Goal: Contribute content: Add original content to the website for others to see

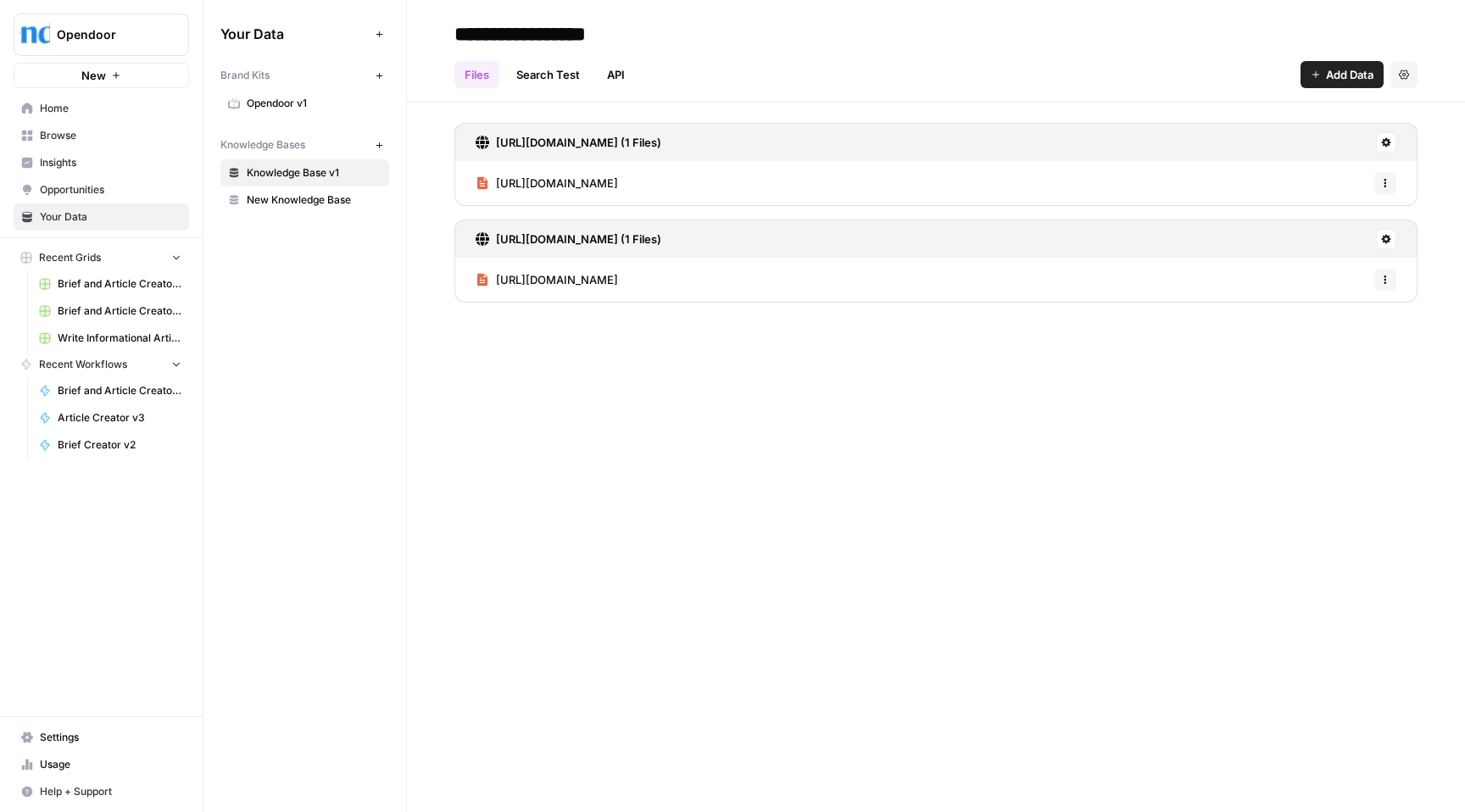
click at [79, 286] on span "Brief and Article Creator v1 Grid (3)" at bounding box center [119, 284] width 123 height 15
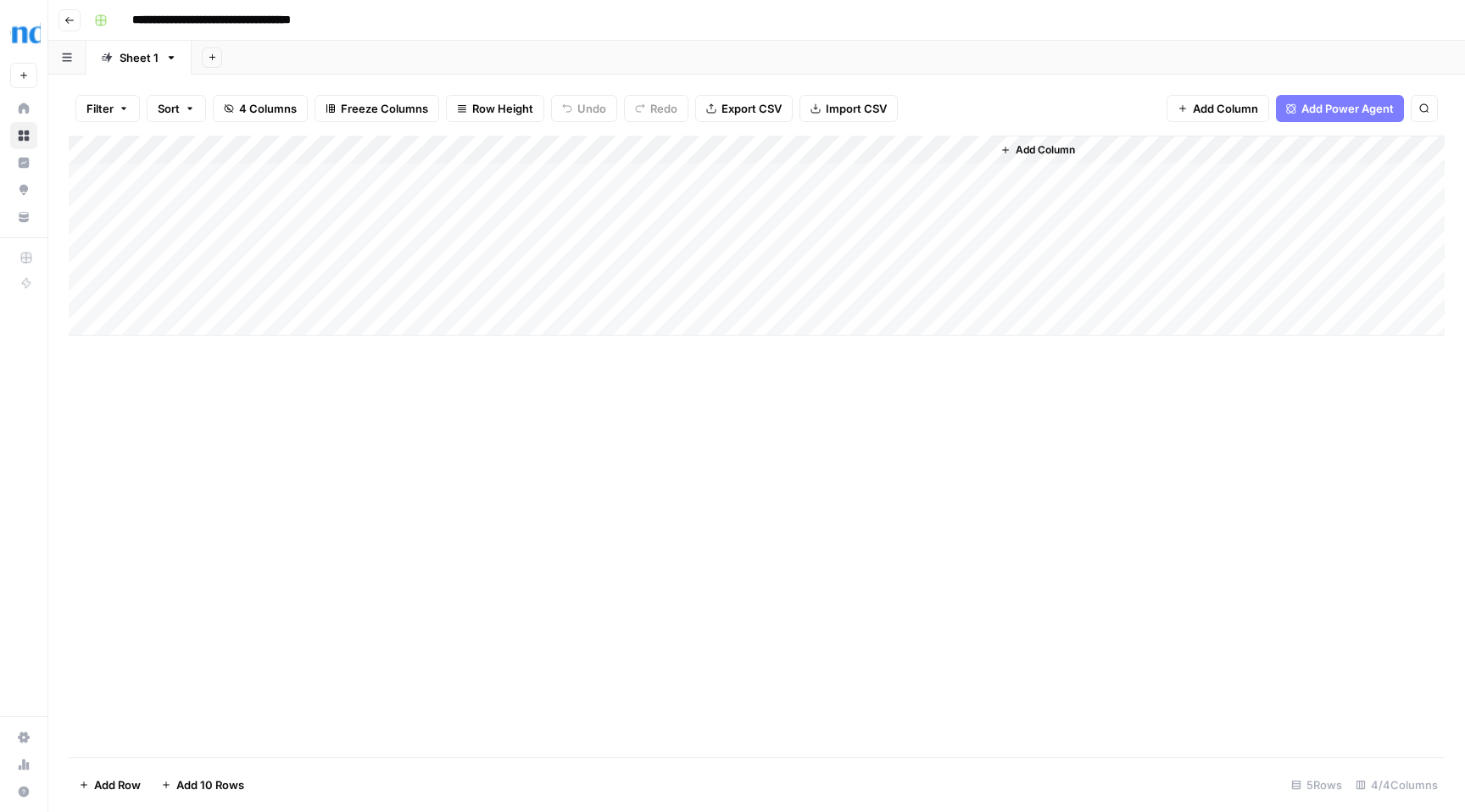
click at [297, 326] on div "Add Column" at bounding box center [756, 236] width 1376 height 200
click at [276, 324] on div "Add Column" at bounding box center [756, 250] width 1376 height 229
type textarea "**********"
click at [466, 318] on div "Add Column" at bounding box center [756, 250] width 1376 height 229
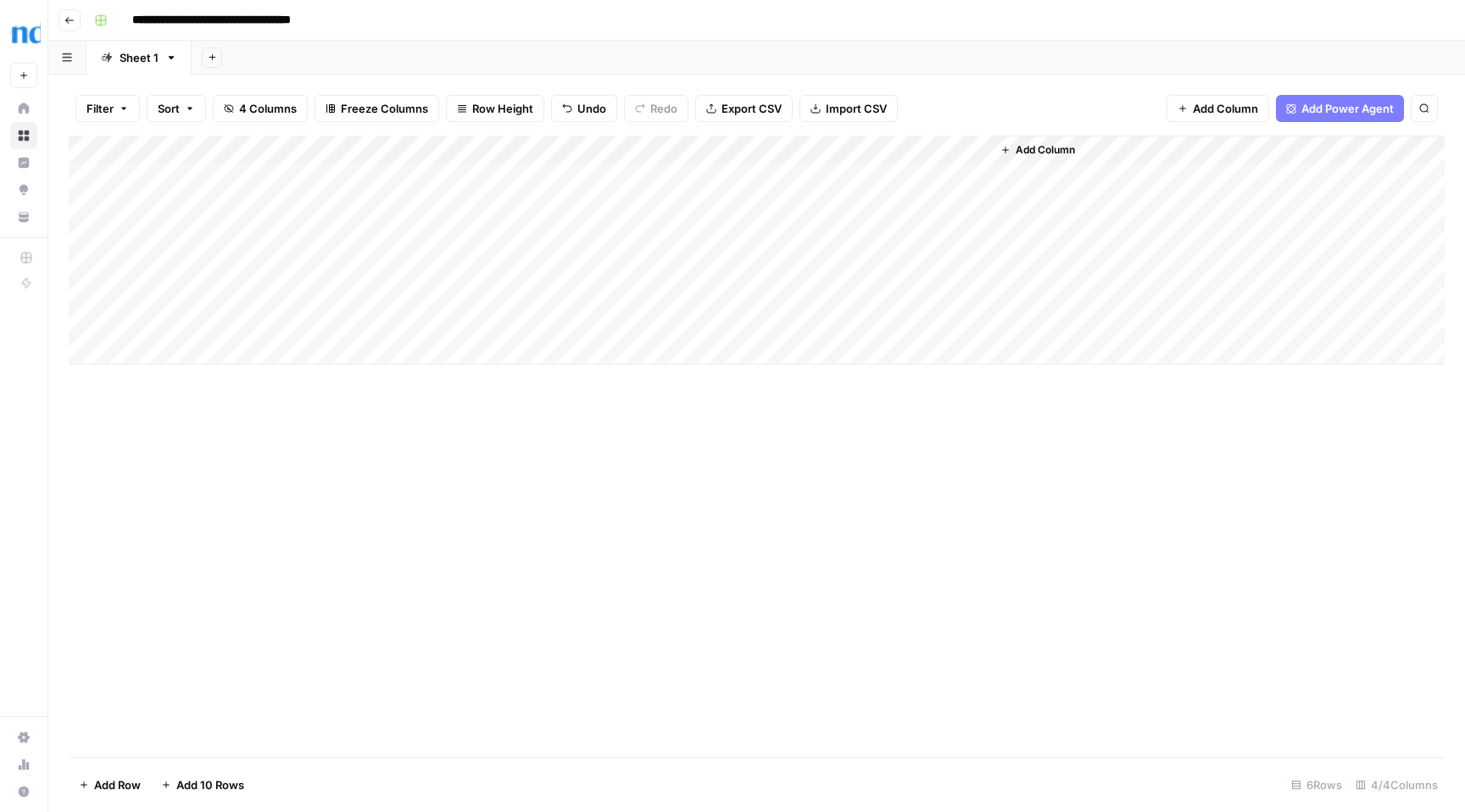
click at [466, 318] on div "Add Column" at bounding box center [756, 250] width 1376 height 229
type textarea "**********"
click at [630, 376] on div "Add Column" at bounding box center [756, 447] width 1376 height 621
click at [703, 322] on div "Add Column" at bounding box center [756, 250] width 1376 height 229
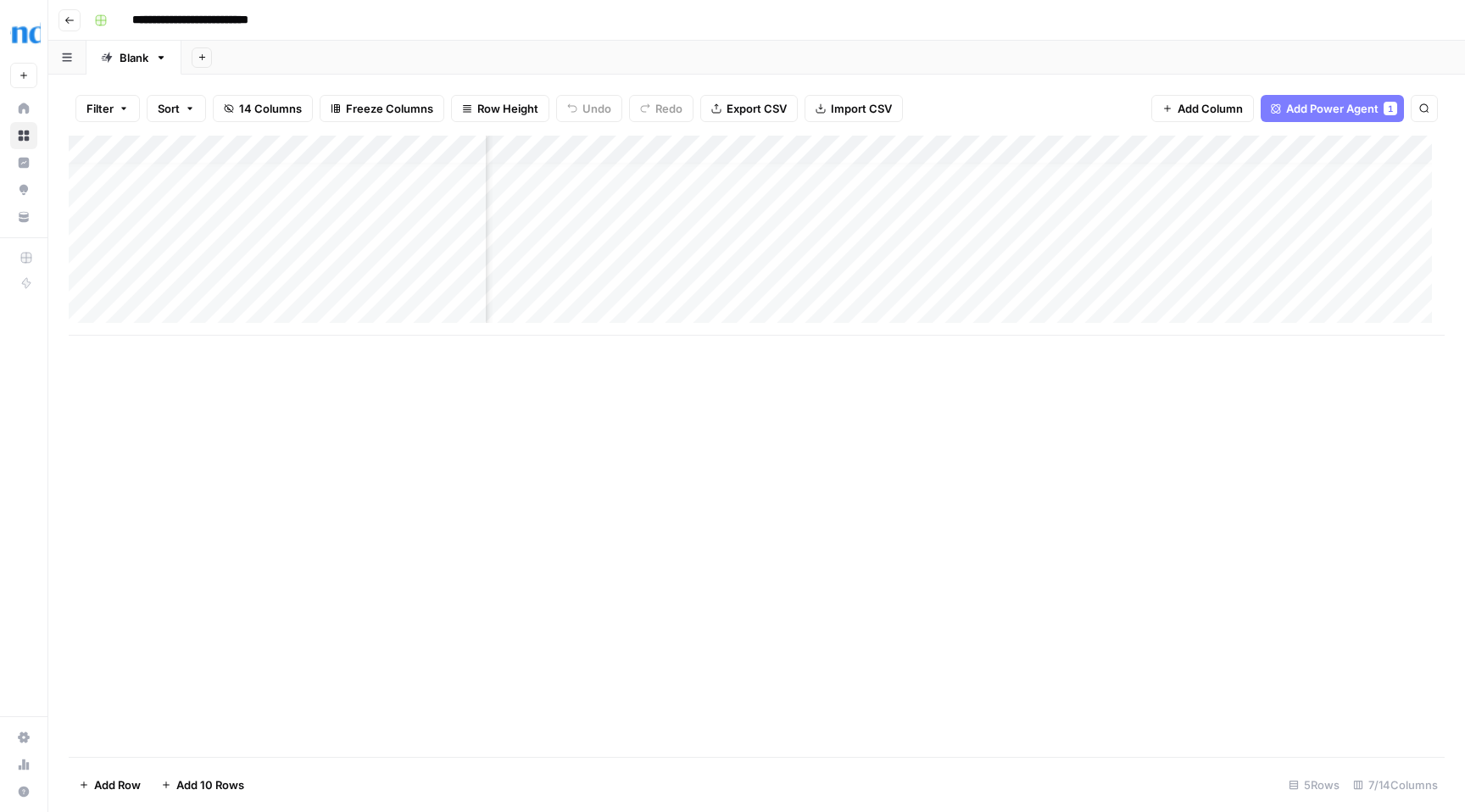
click at [168, 311] on div "Add Column" at bounding box center [756, 236] width 1376 height 200
click at [254, 304] on div "Add Column" at bounding box center [756, 250] width 1376 height 229
drag, startPoint x: 138, startPoint y: 307, endPoint x: 124, endPoint y: 310, distance: 14.3
click at [124, 310] on body "**********" at bounding box center [732, 406] width 1465 height 812
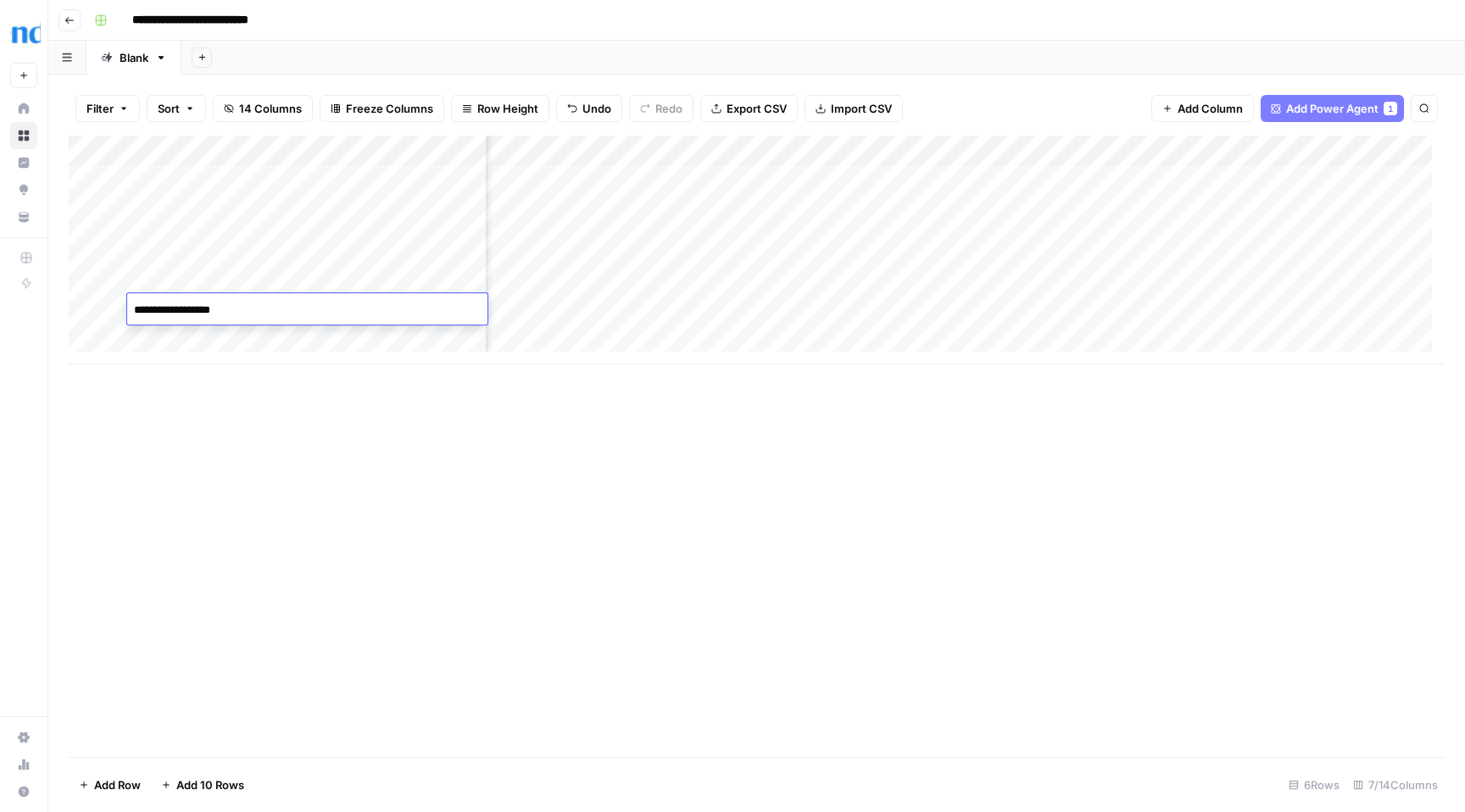
click at [321, 308] on textarea "**********" at bounding box center [307, 310] width 360 height 23
type textarea "**********"
click at [543, 306] on div "Add Column" at bounding box center [756, 250] width 1376 height 229
click at [531, 149] on div "Add Column" at bounding box center [756, 250] width 1376 height 229
click at [565, 450] on div "Add Column" at bounding box center [756, 447] width 1376 height 621
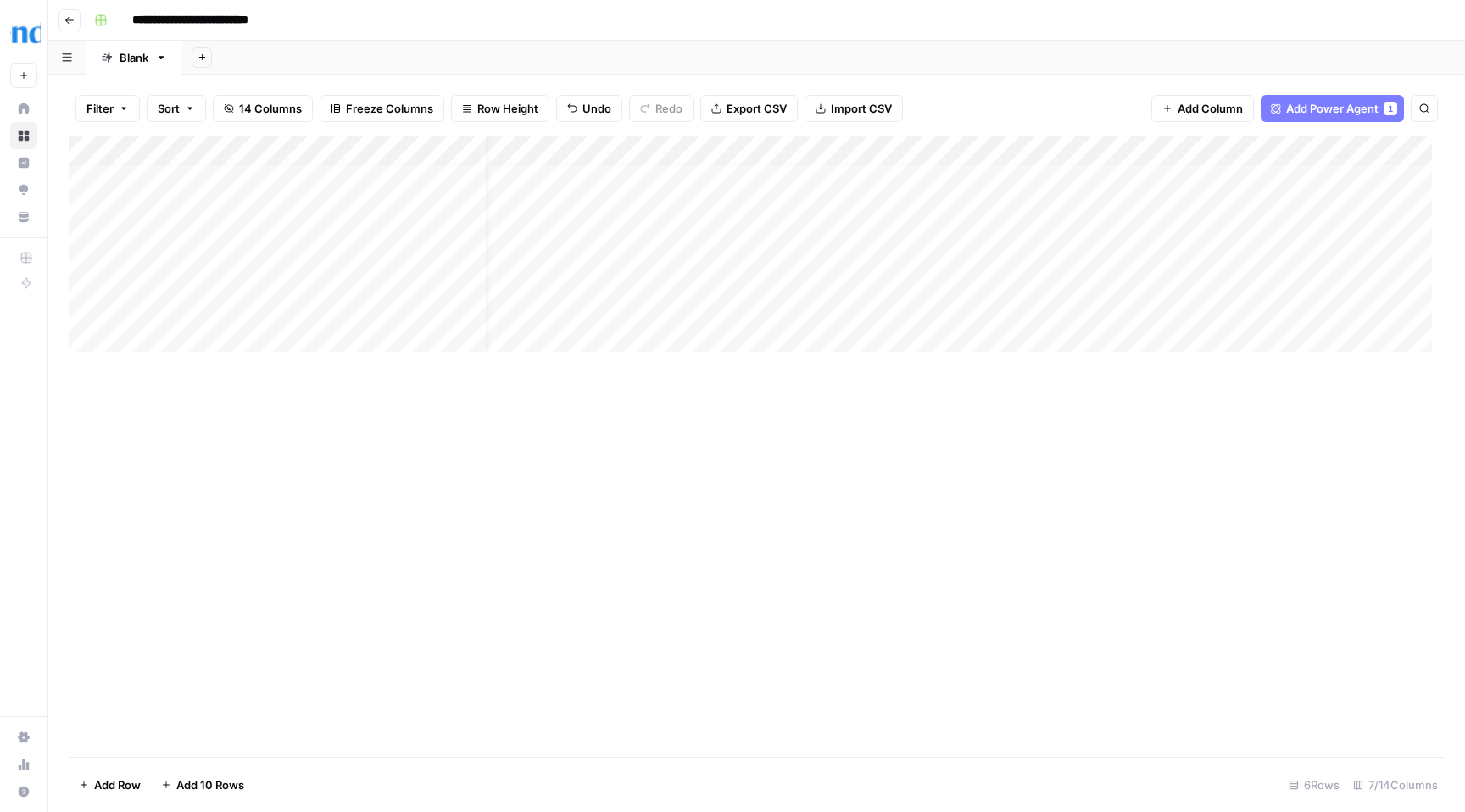
scroll to position [13, 0]
click at [557, 479] on div "Add Column" at bounding box center [756, 447] width 1376 height 621
click at [706, 148] on div "Add Column" at bounding box center [756, 250] width 1376 height 229
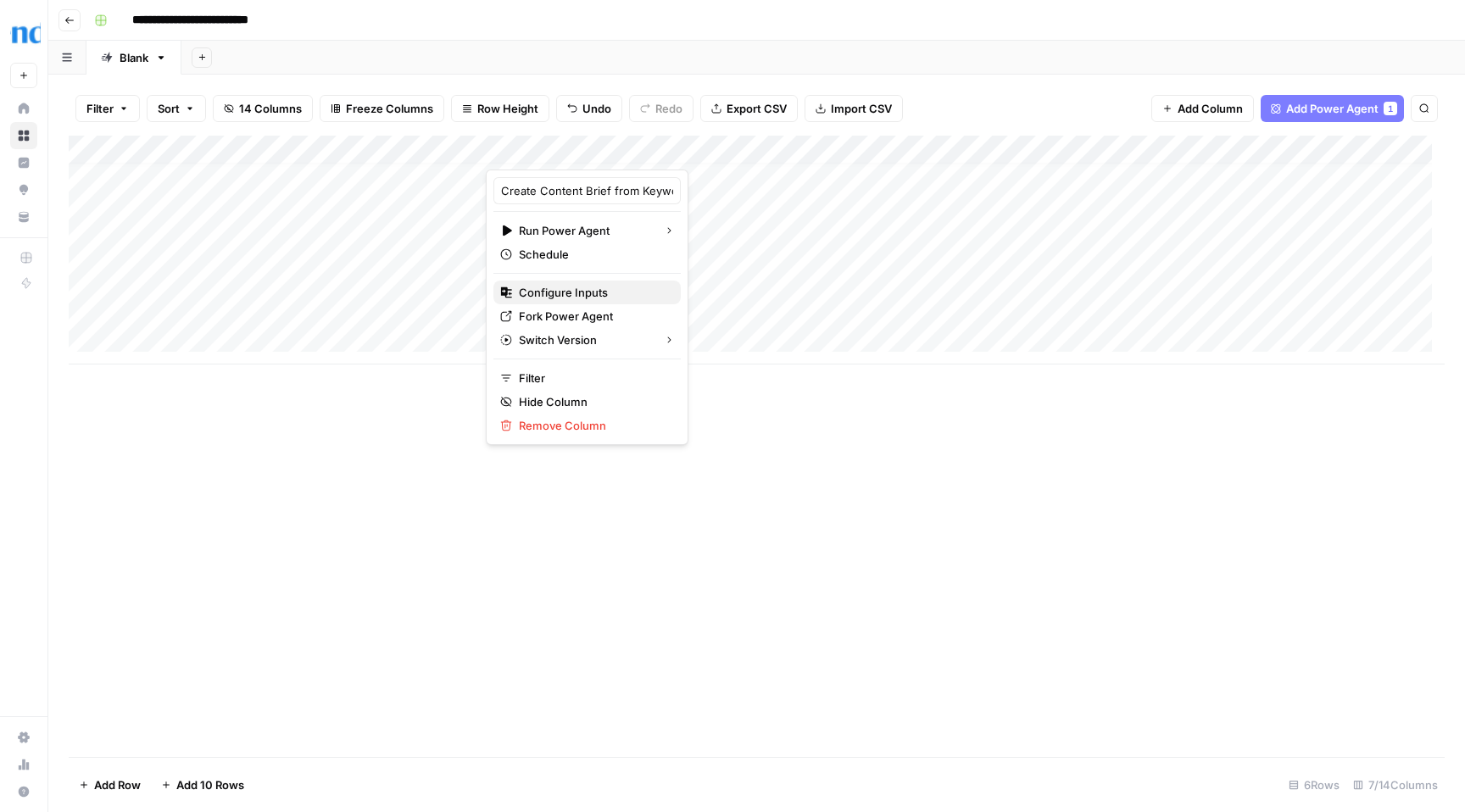
click at [576, 284] on span "Configure Inputs" at bounding box center [592, 292] width 149 height 17
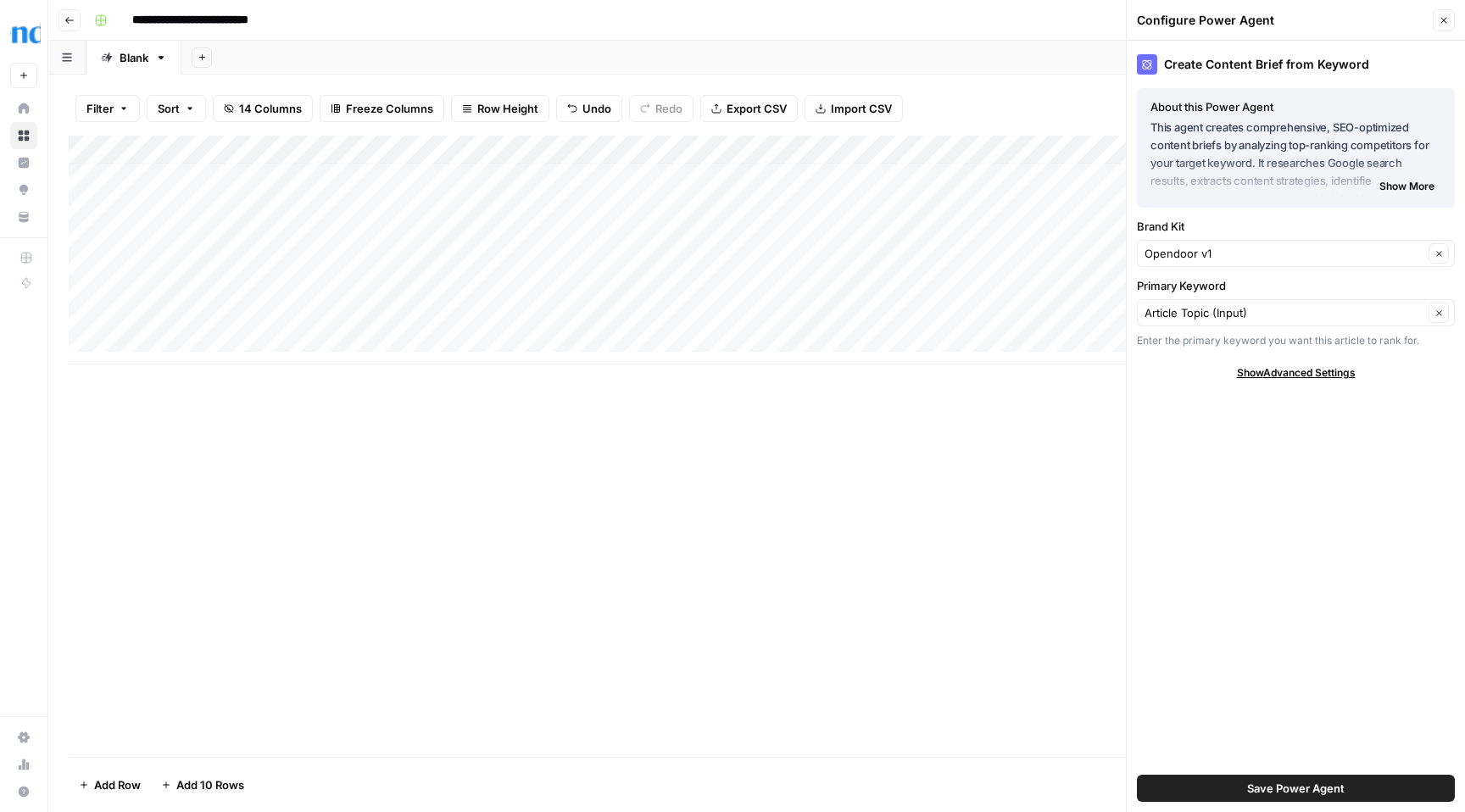
click at [1442, 16] on icon "button" at bounding box center [1443, 20] width 10 height 10
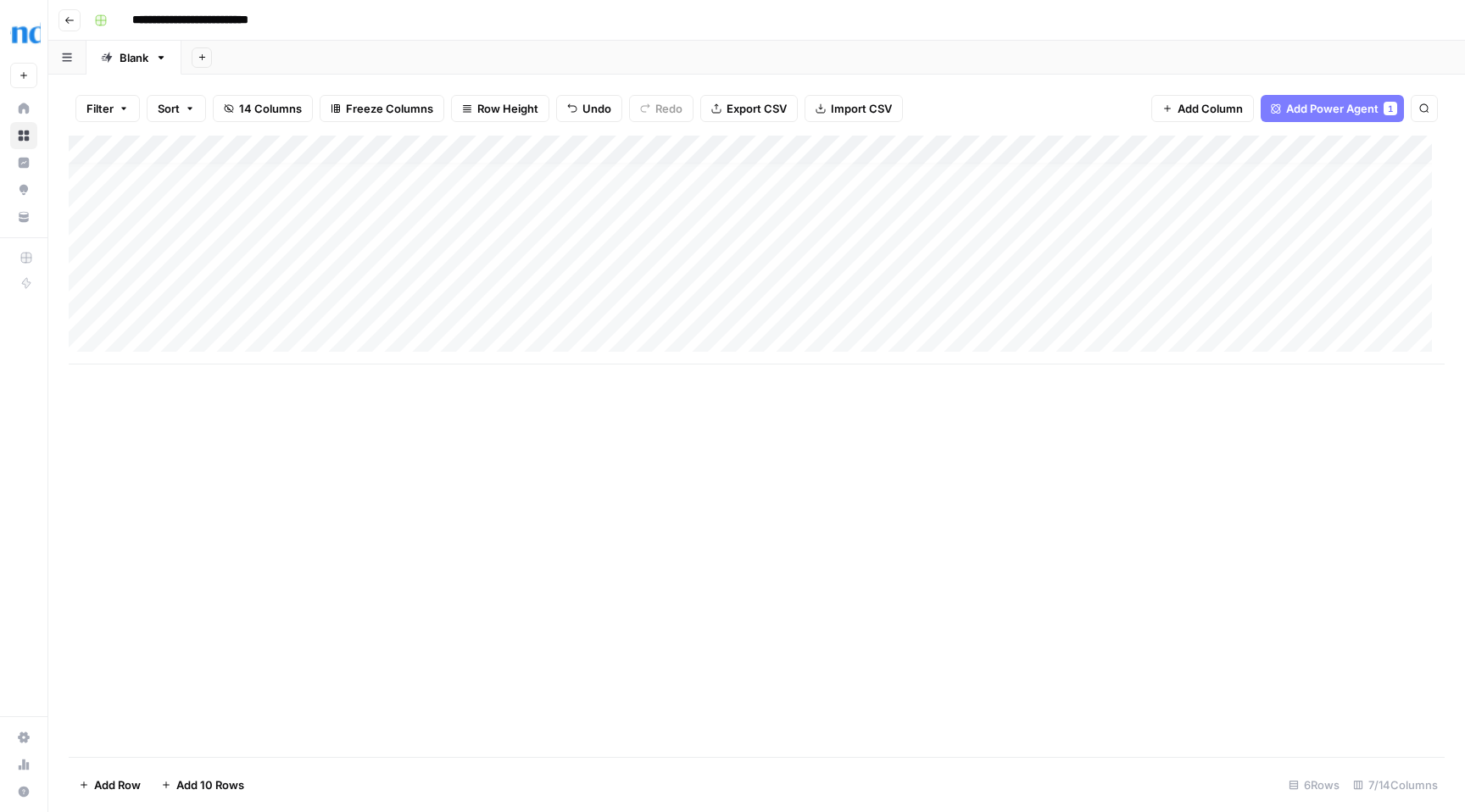
click at [586, 310] on div "Add Column" at bounding box center [756, 250] width 1376 height 229
click at [679, 311] on div "Add Column" at bounding box center [756, 250] width 1376 height 229
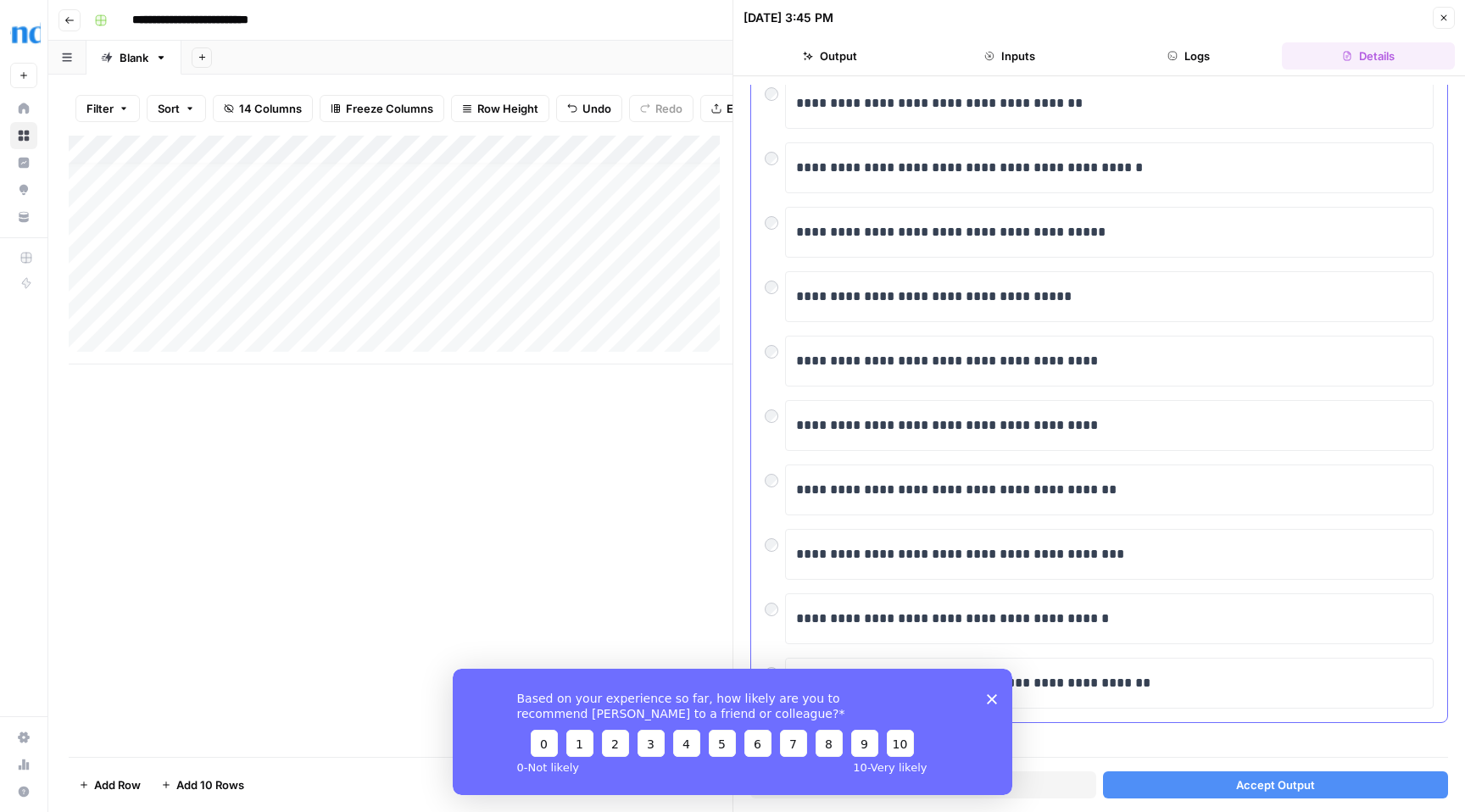
scroll to position [136, 0]
click at [992, 699] on polygon "Close survey" at bounding box center [991, 698] width 10 height 10
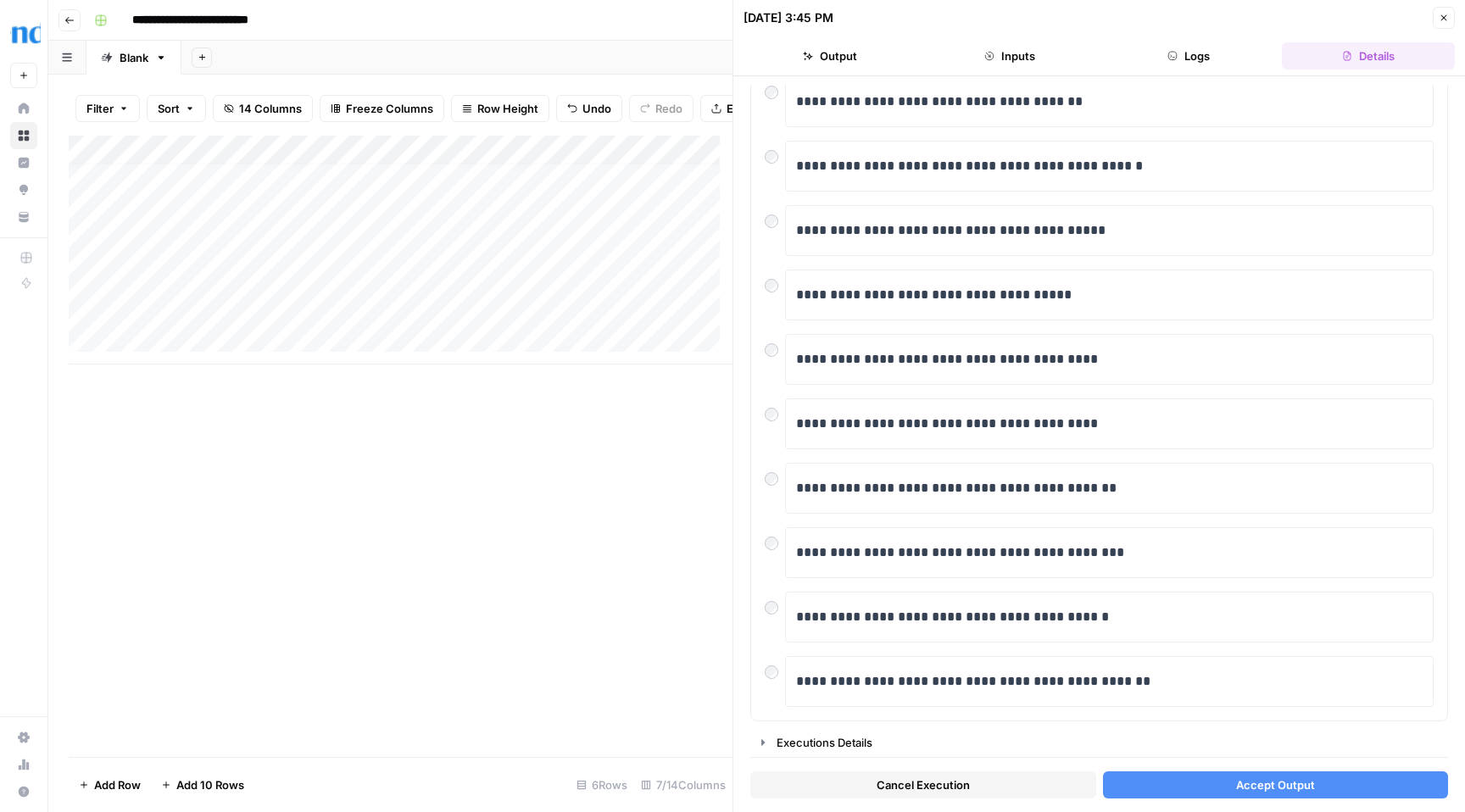
click at [1288, 790] on span "Accept Output" at bounding box center [1276, 784] width 79 height 17
